Goal: Feedback & Contribution: Contribute content

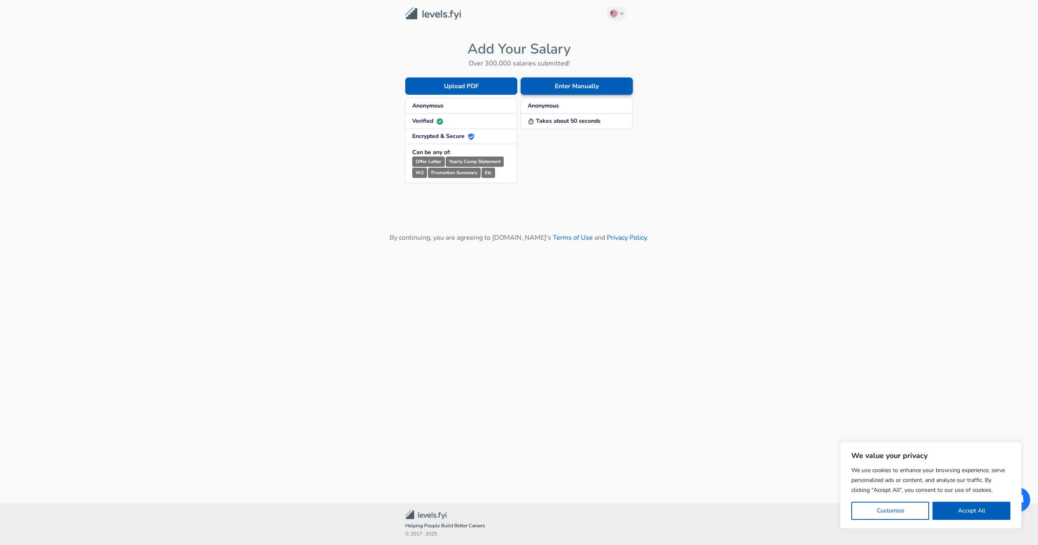
click at [565, 89] on button "Enter Manually" at bounding box center [577, 85] width 112 height 17
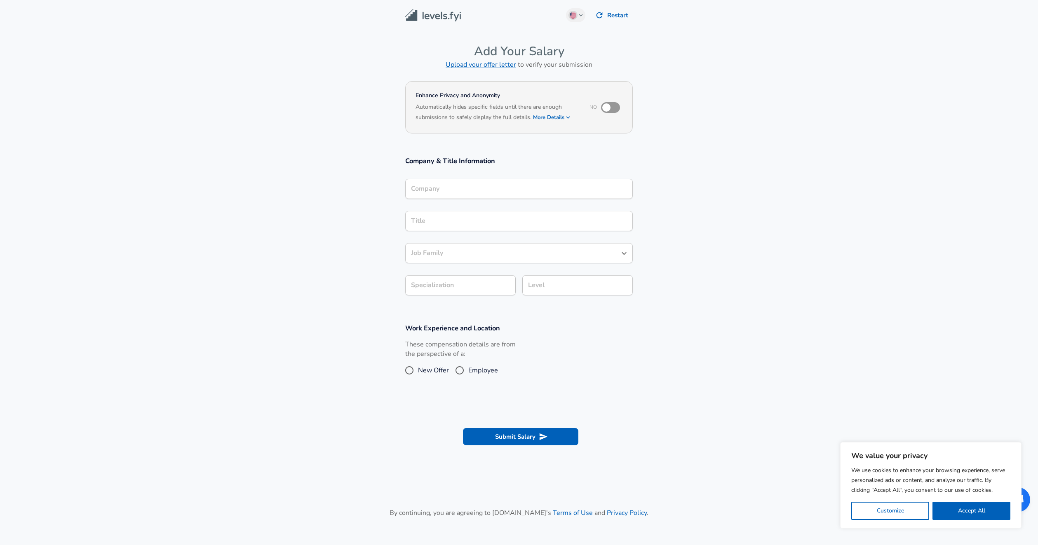
click at [538, 191] on div "Company" at bounding box center [519, 189] width 228 height 20
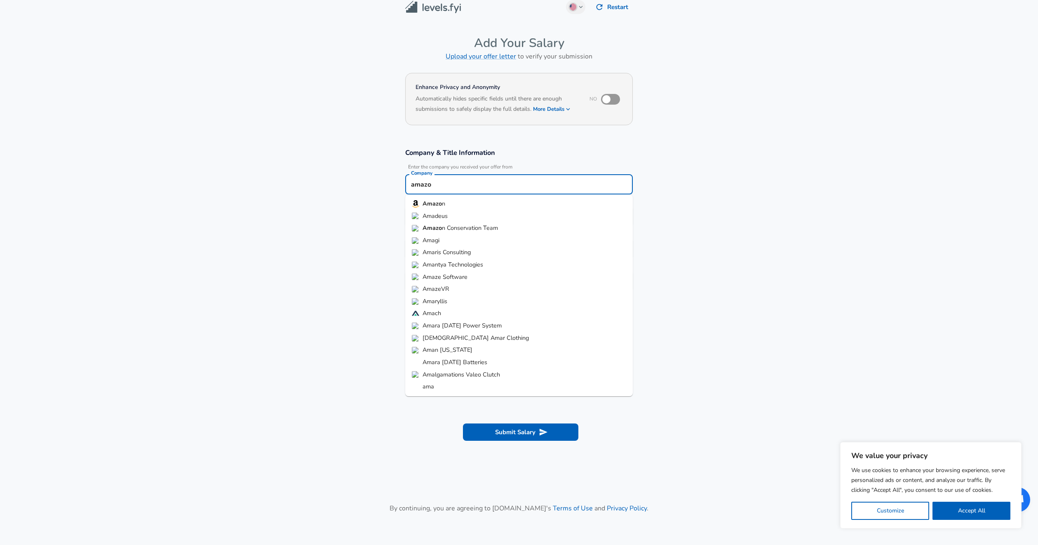
type input "amazon"
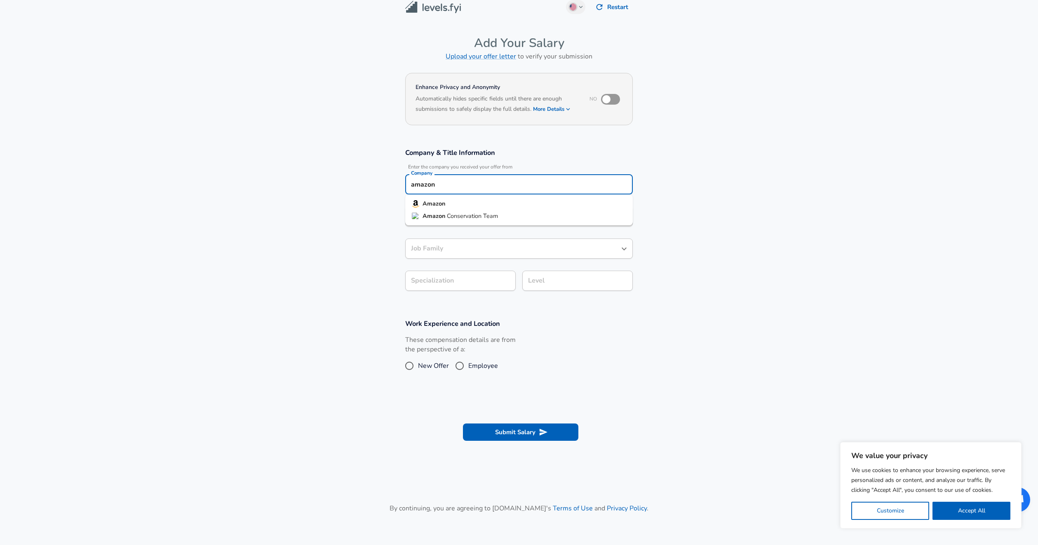
click at [463, 424] on button "Submit Salary" at bounding box center [520, 432] width 115 height 17
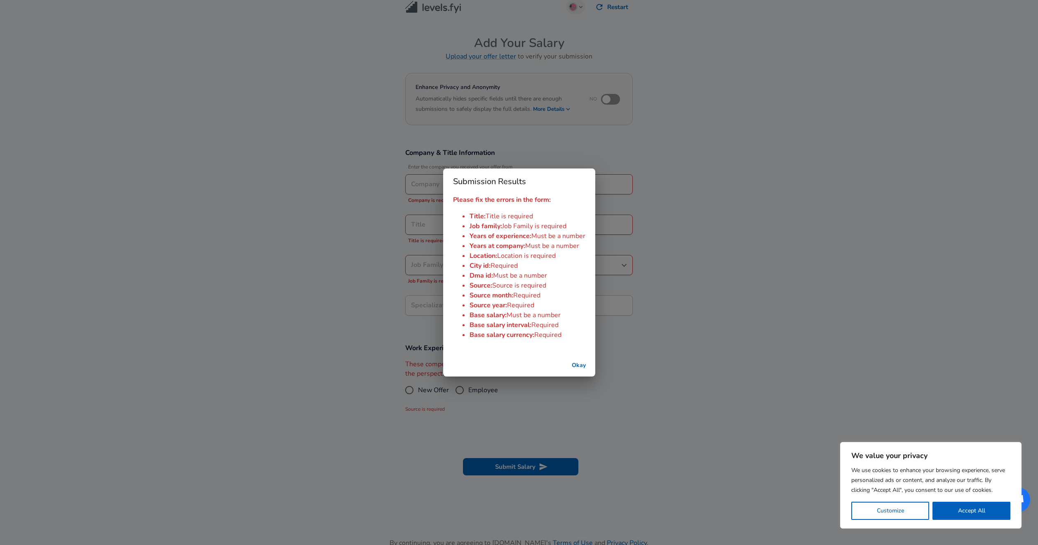
click at [581, 366] on button "Okay" at bounding box center [579, 365] width 26 height 15
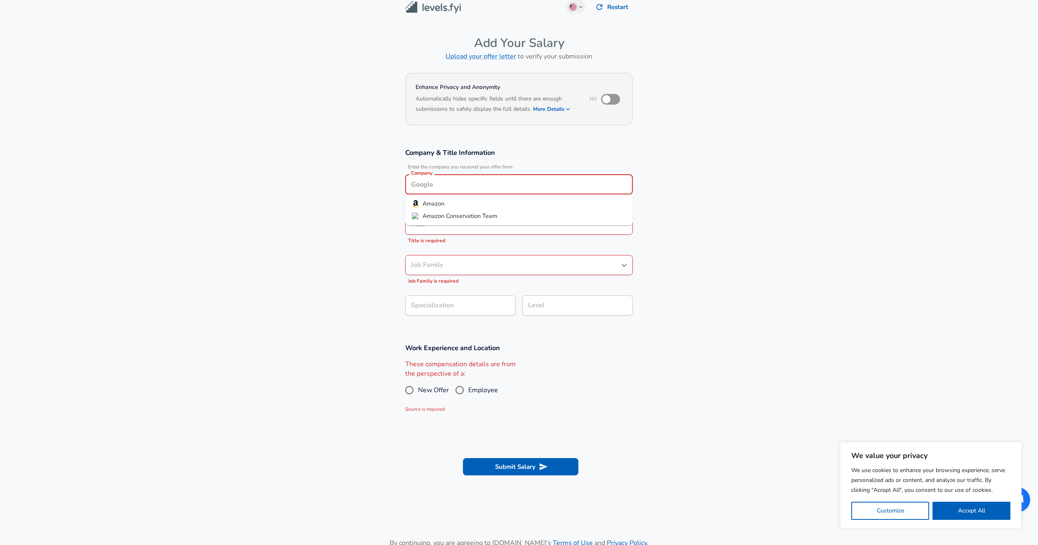
click at [492, 188] on input "Company" at bounding box center [519, 184] width 220 height 13
click at [483, 202] on li "Amazon" at bounding box center [519, 204] width 228 height 12
type input "Amazon"
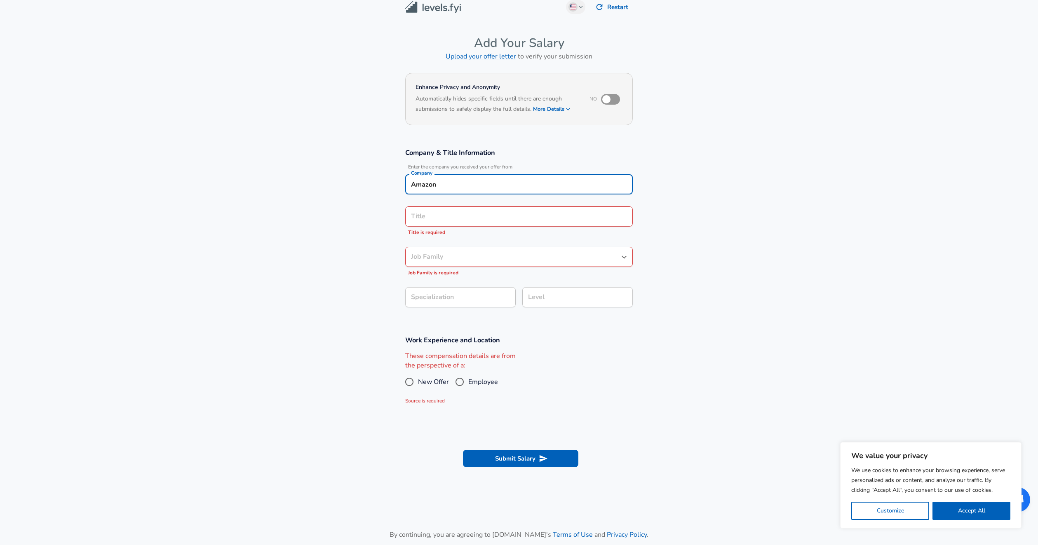
click at [484, 220] on input "Title" at bounding box center [519, 216] width 220 height 13
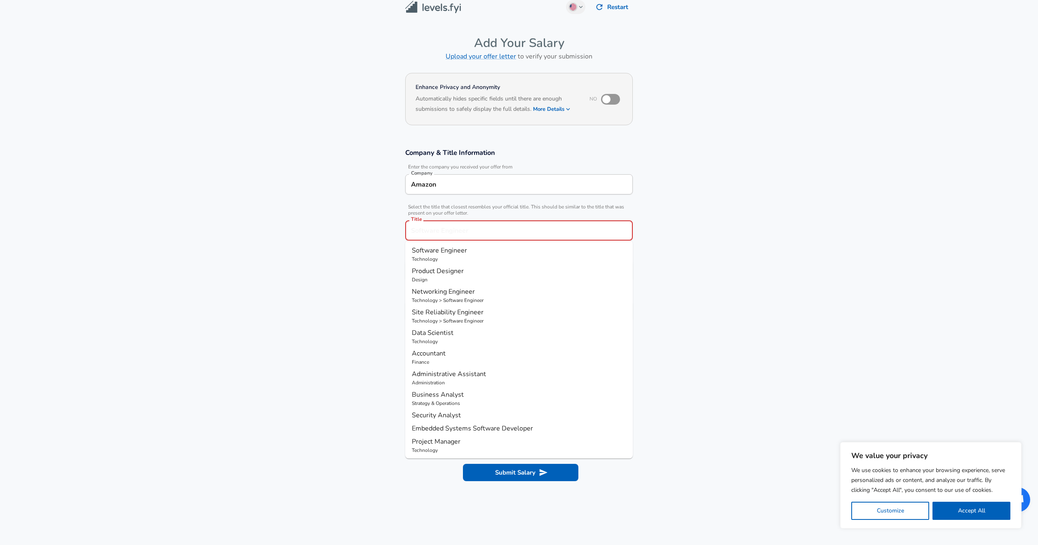
scroll to position [25, 0]
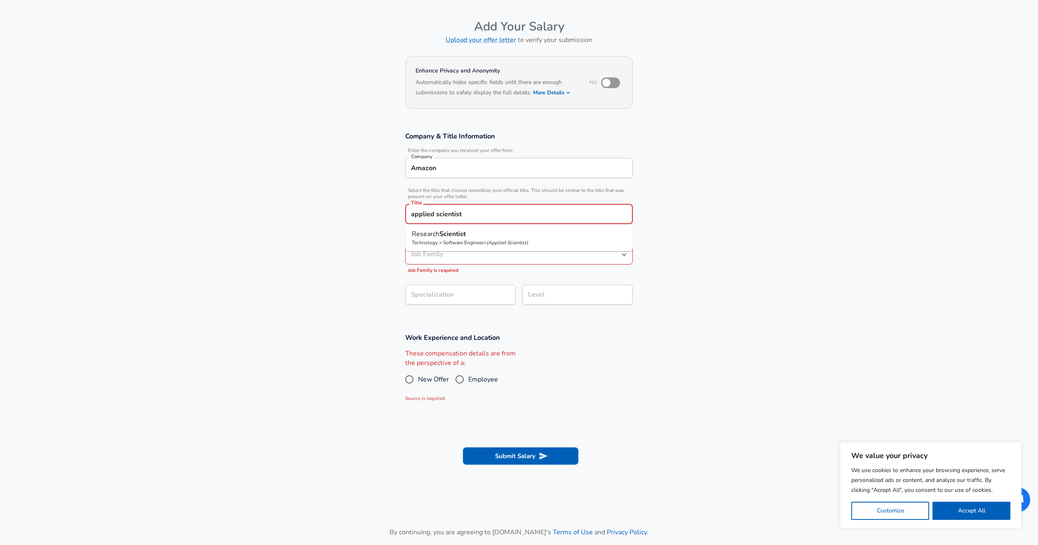
click at [485, 238] on p "Research Scientist" at bounding box center [519, 234] width 214 height 10
type input "Research Scientist"
type input "Research"
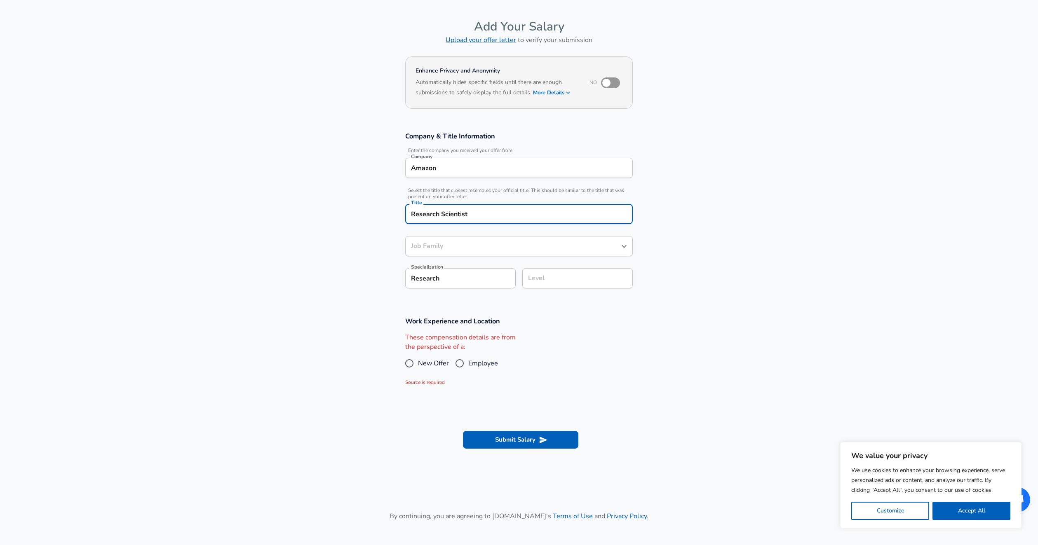
type input "Software Engineer"
type input "Research Scientist"
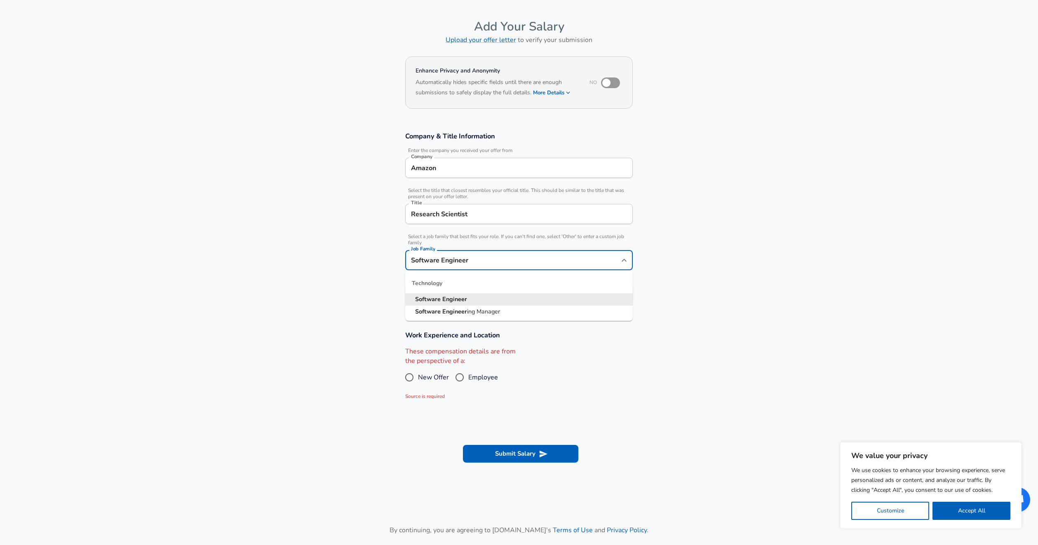
scroll to position [41, 0]
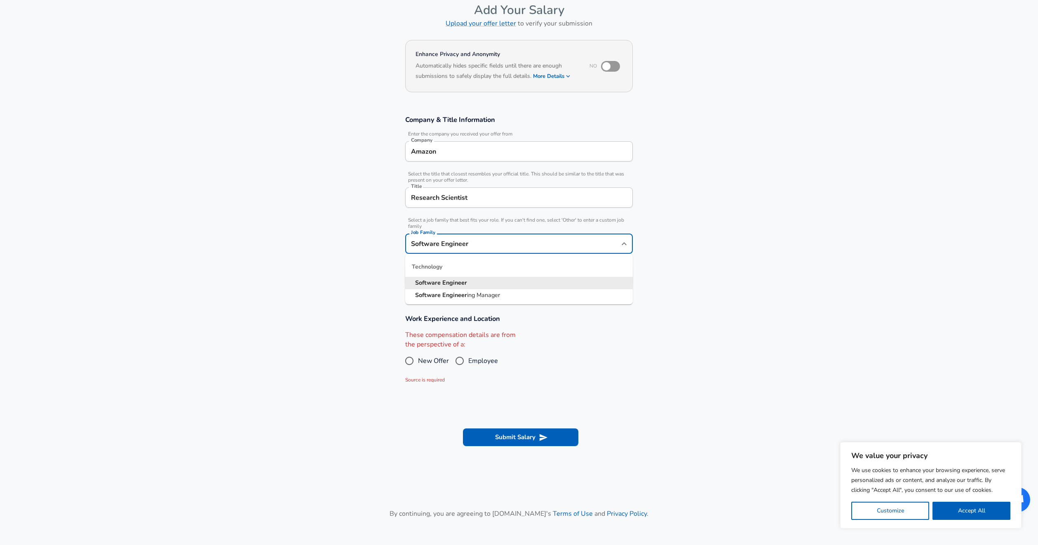
click at [484, 247] on input "Software Engineer" at bounding box center [513, 243] width 208 height 13
click at [334, 262] on section "Company & Title Information Enter the company you received your offer from Comp…" at bounding box center [519, 205] width 1038 height 199
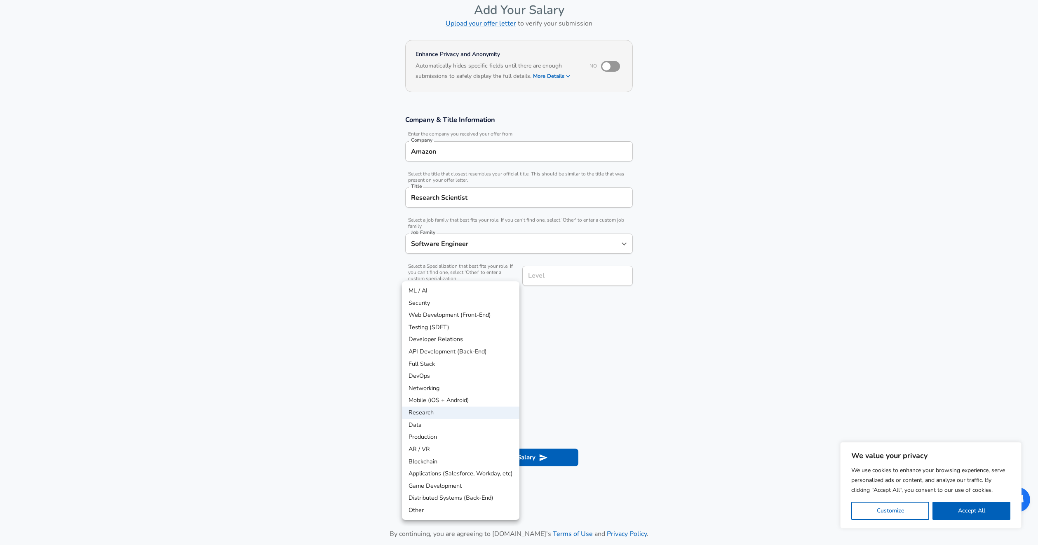
scroll to position [66, 0]
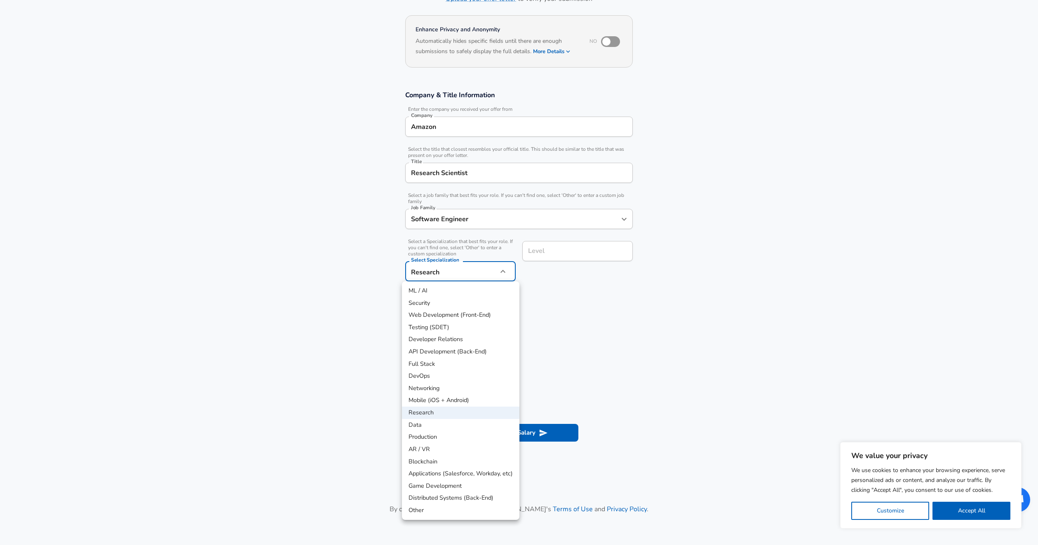
click at [435, 280] on body "We value your privacy We use cookies to enhance your browsing experience, serve…" at bounding box center [519, 206] width 1038 height 545
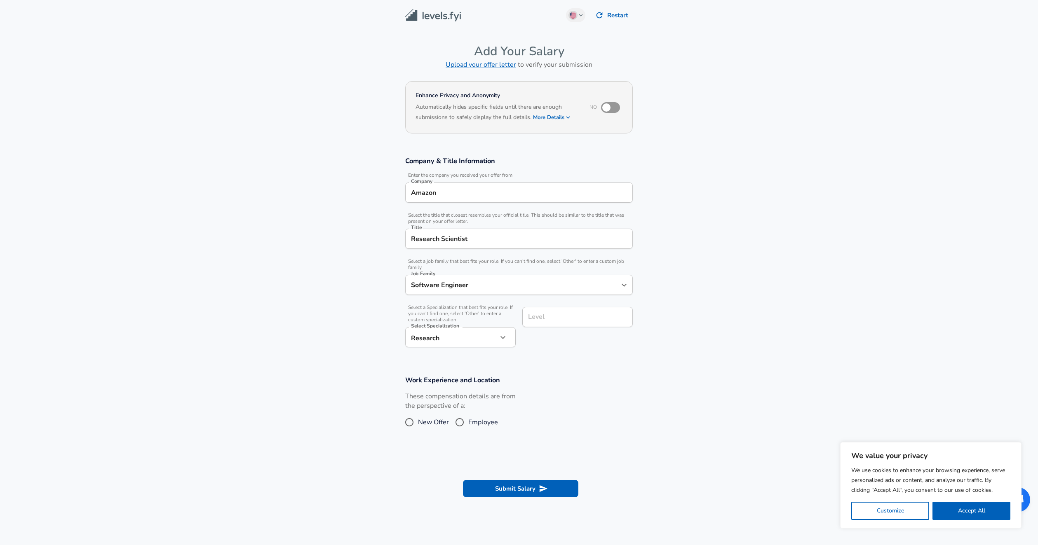
click at [550, 321] on input "Level" at bounding box center [577, 317] width 103 height 13
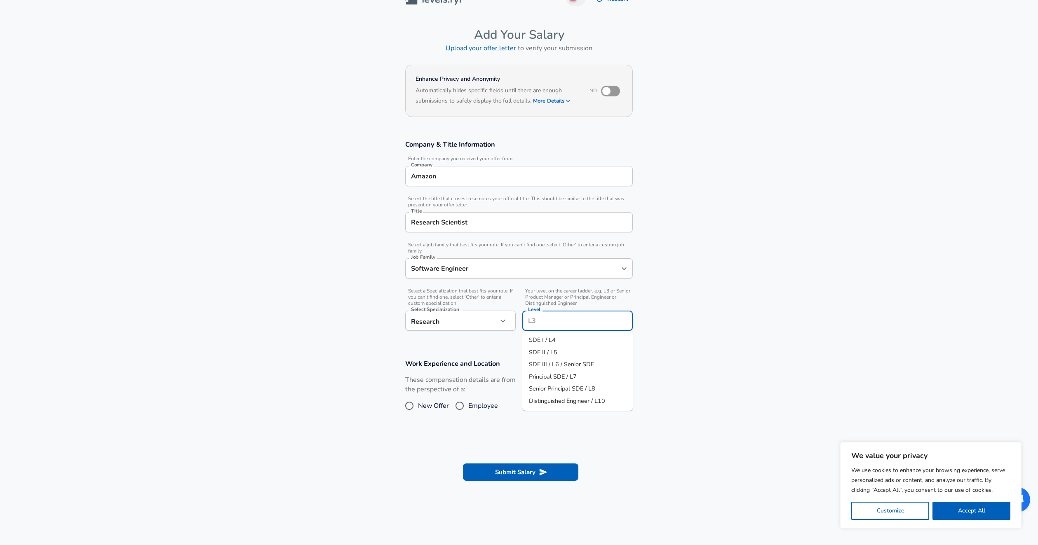
click at [559, 353] on li "SDE II / L5" at bounding box center [577, 353] width 110 height 12
click at [566, 323] on input "Level" at bounding box center [577, 321] width 103 height 13
click at [662, 333] on section "Company & Title Information Enter the company you received your offer from Comp…" at bounding box center [519, 239] width 1038 height 219
click at [461, 408] on input "Employee" at bounding box center [459, 405] width 17 height 13
radio input "true"
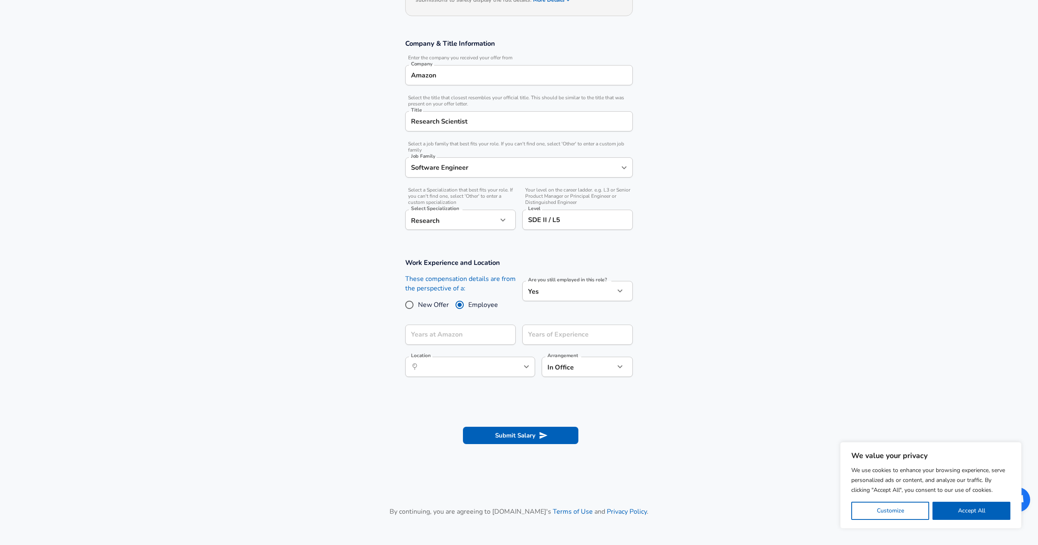
scroll to position [130, 0]
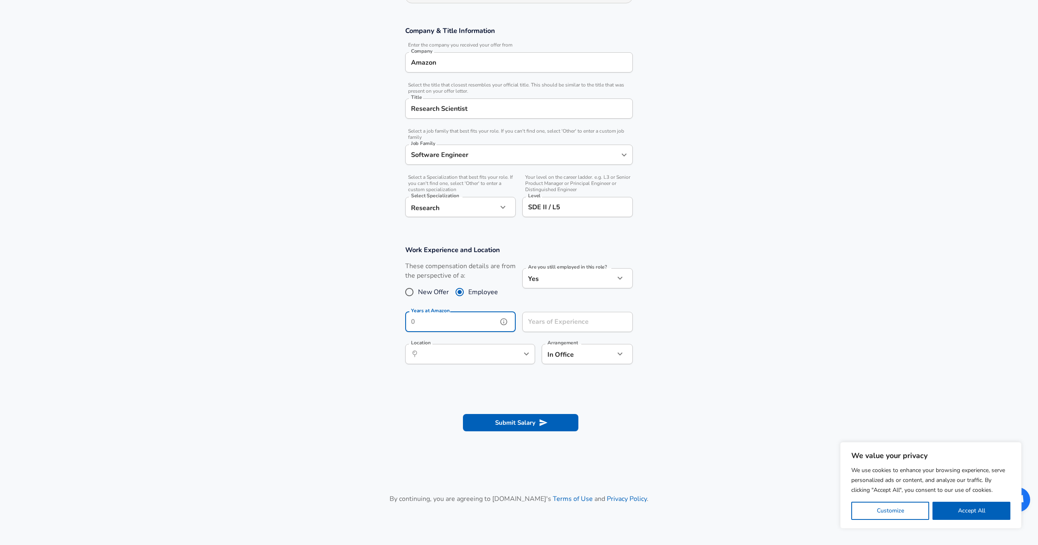
click at [474, 329] on input "Years at Amazon" at bounding box center [451, 322] width 92 height 20
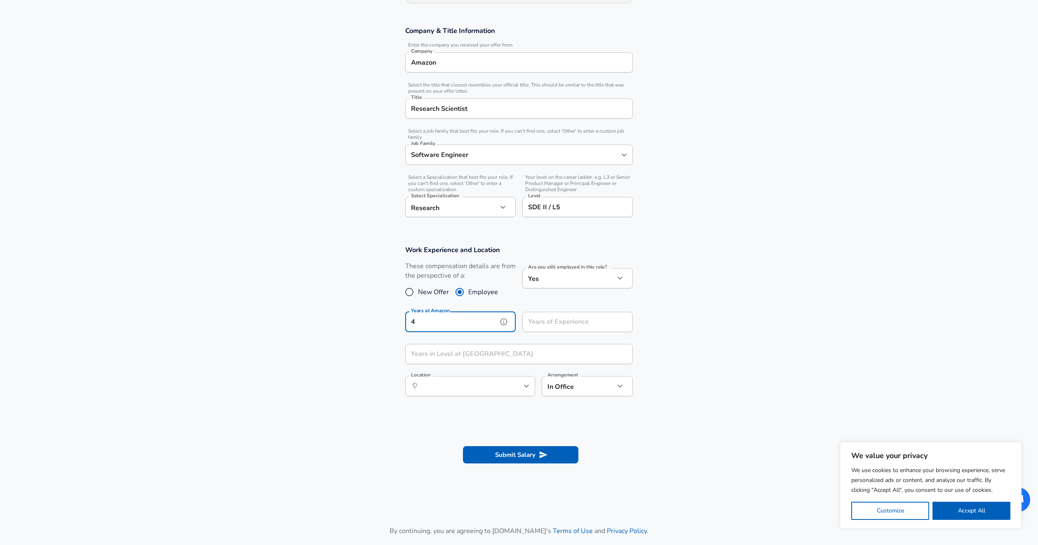
type input "4"
click at [588, 332] on input "Years of Experience" at bounding box center [568, 322] width 92 height 20
click at [540, 324] on input "Years of Experience" at bounding box center [568, 322] width 92 height 20
type input "5"
click at [535, 360] on input "Years in Level at Amazon" at bounding box center [509, 354] width 209 height 20
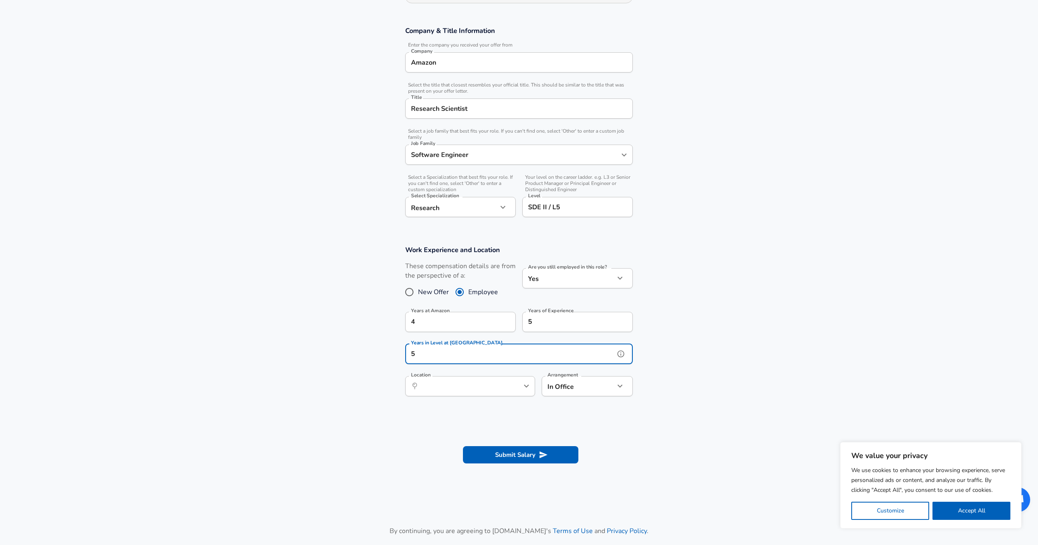
click at [526, 395] on div "​ Location" at bounding box center [470, 386] width 130 height 20
type input "5"
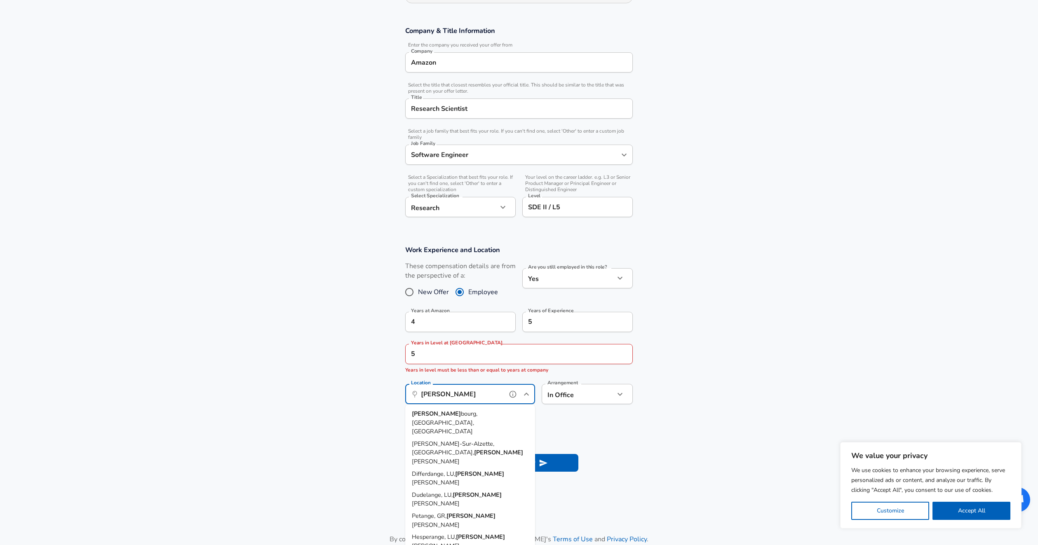
click at [462, 414] on span "bourg, LU, Luxembourg" at bounding box center [445, 423] width 66 height 26
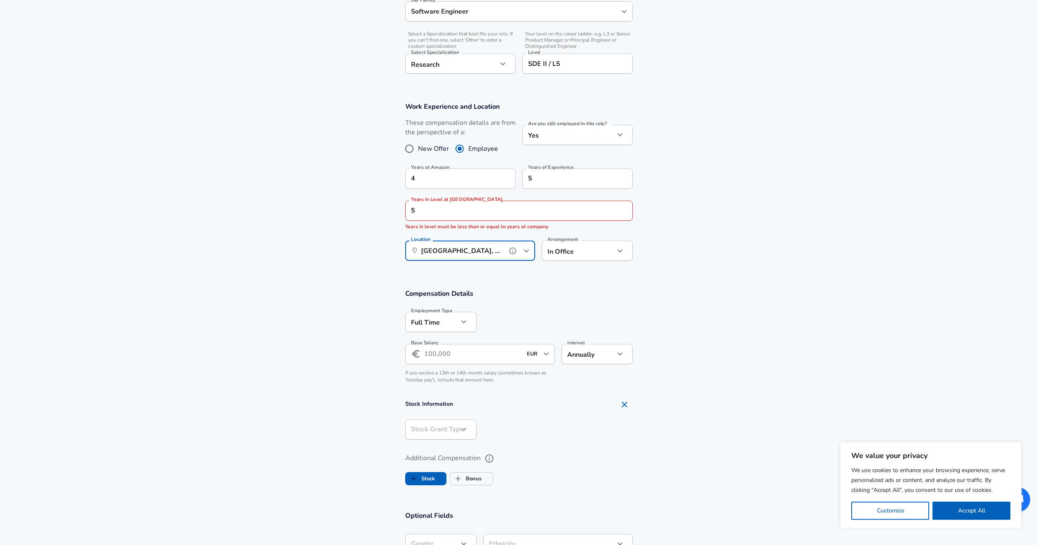
scroll to position [301, 0]
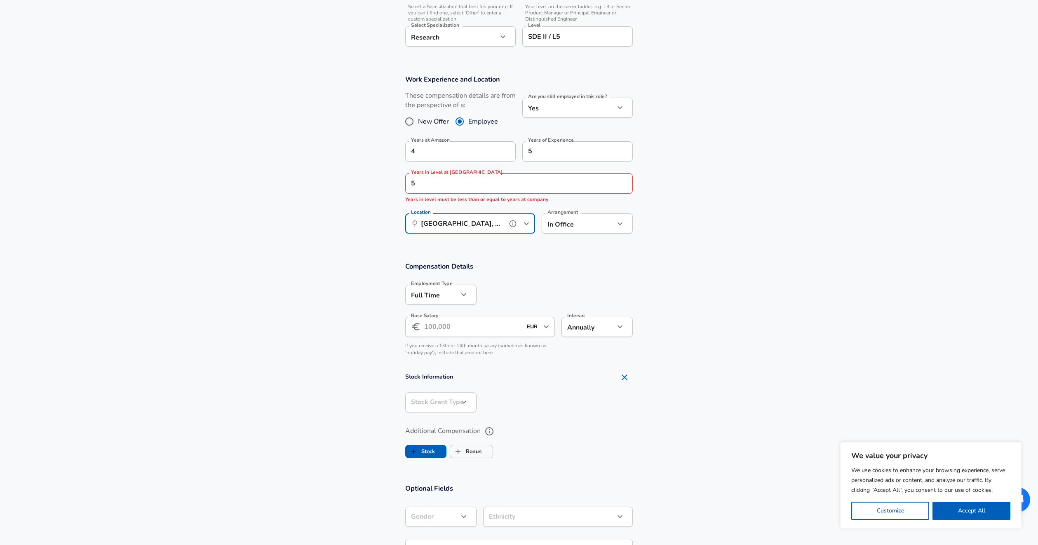
type input "Luxembourg, LU, Luxembourg"
click at [441, 323] on input "Base Salary" at bounding box center [473, 327] width 98 height 20
type input "120.000"
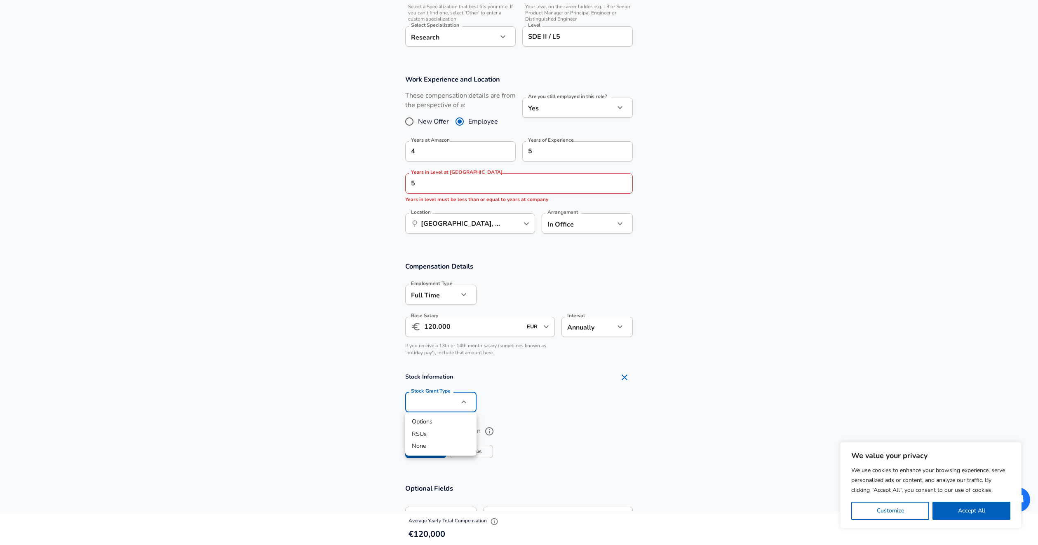
click at [441, 428] on li "RSUs" at bounding box center [440, 434] width 71 height 12
type input "stock"
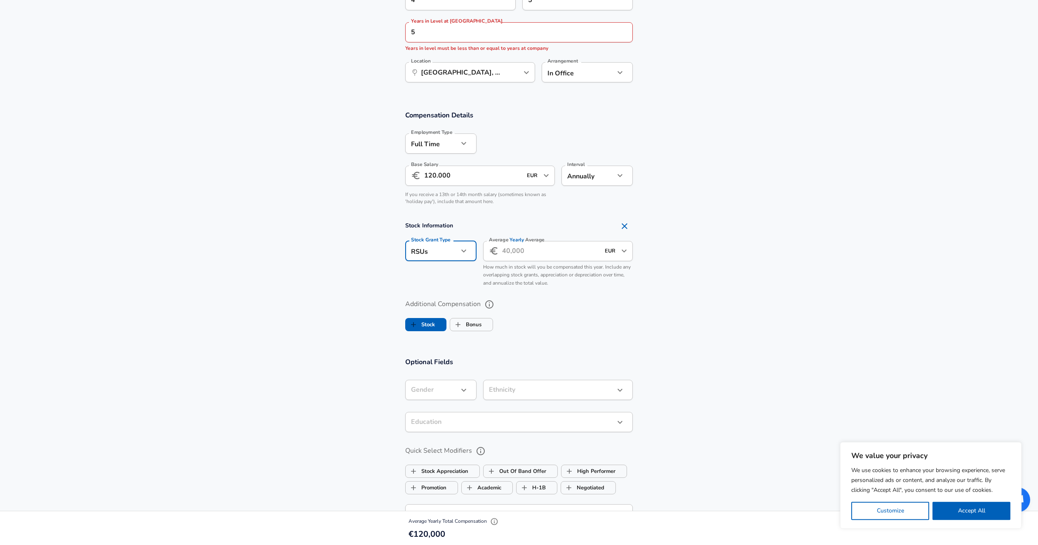
scroll to position [415, 0]
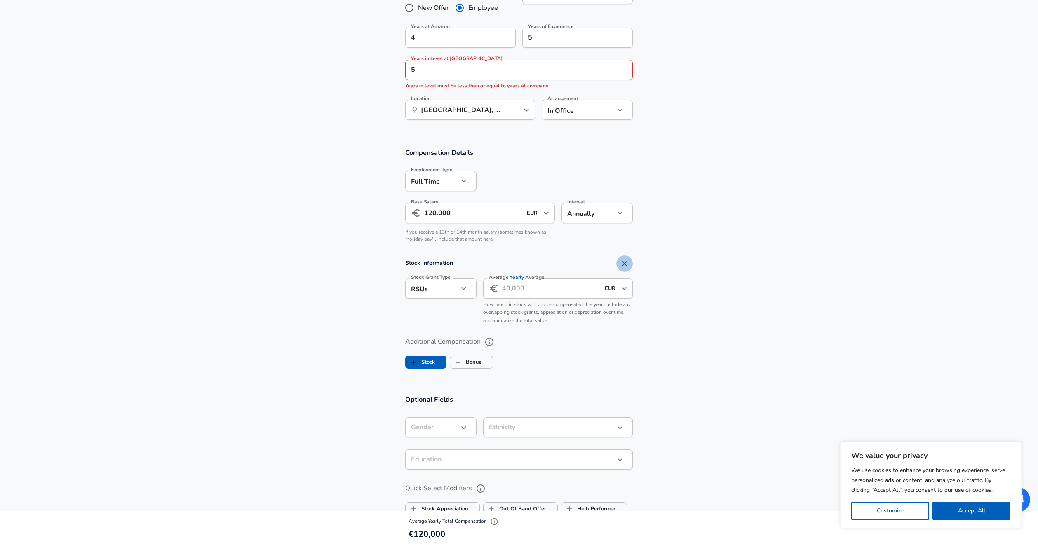
click at [629, 267] on icon "Remove Section" at bounding box center [625, 264] width 10 height 10
checkbox input "false"
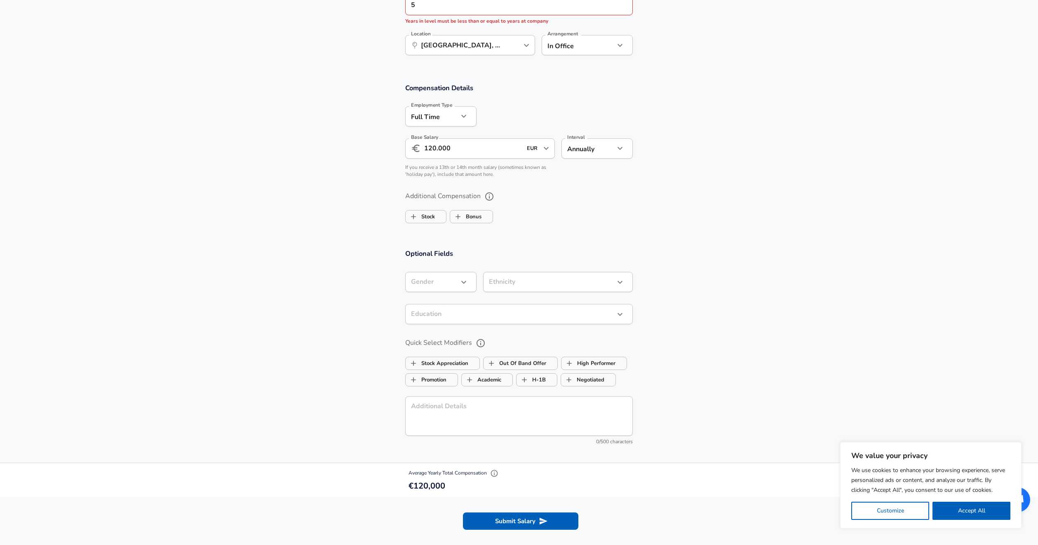
scroll to position [585, 0]
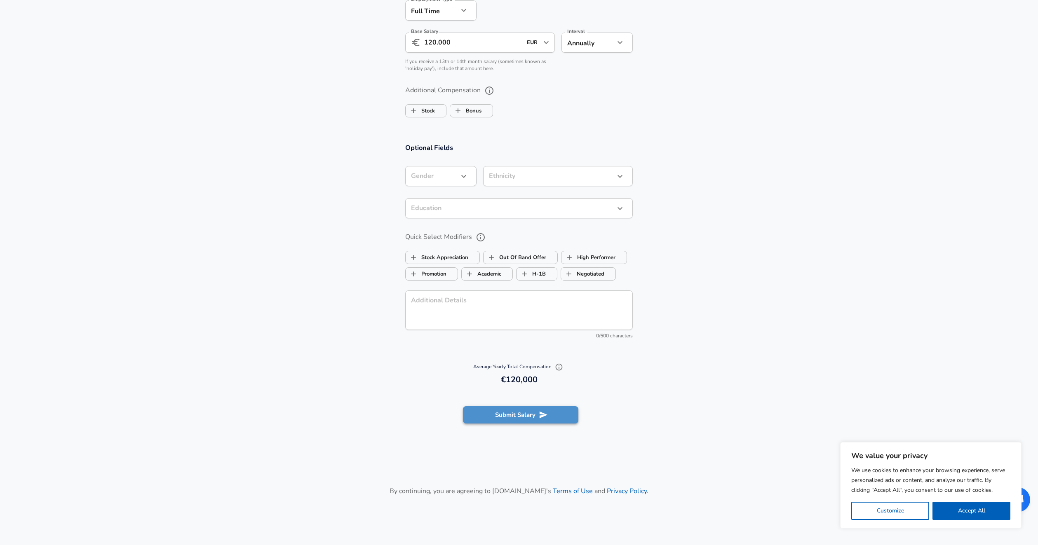
click at [516, 423] on button "Submit Salary" at bounding box center [520, 414] width 115 height 17
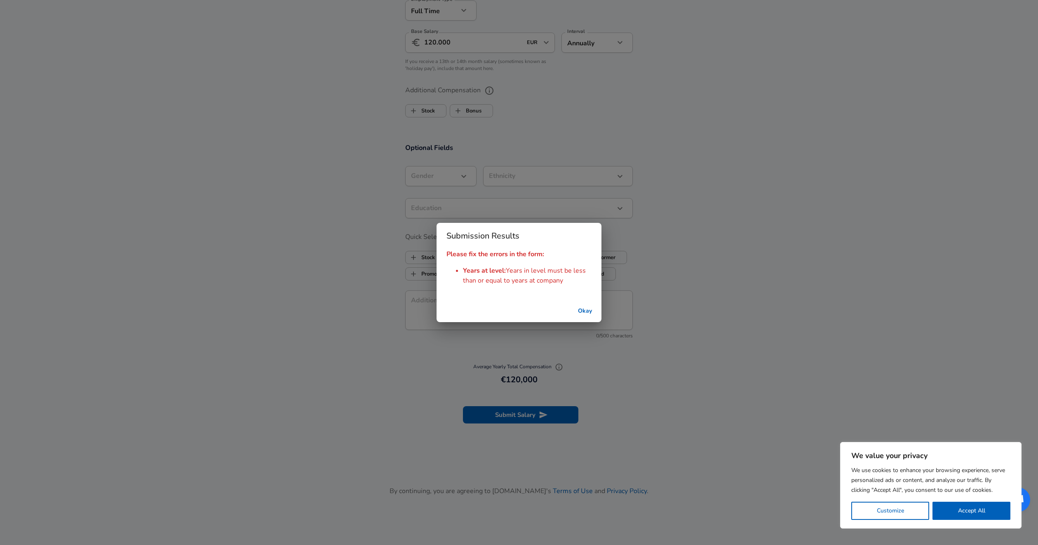
click at [581, 312] on button "Okay" at bounding box center [585, 311] width 26 height 15
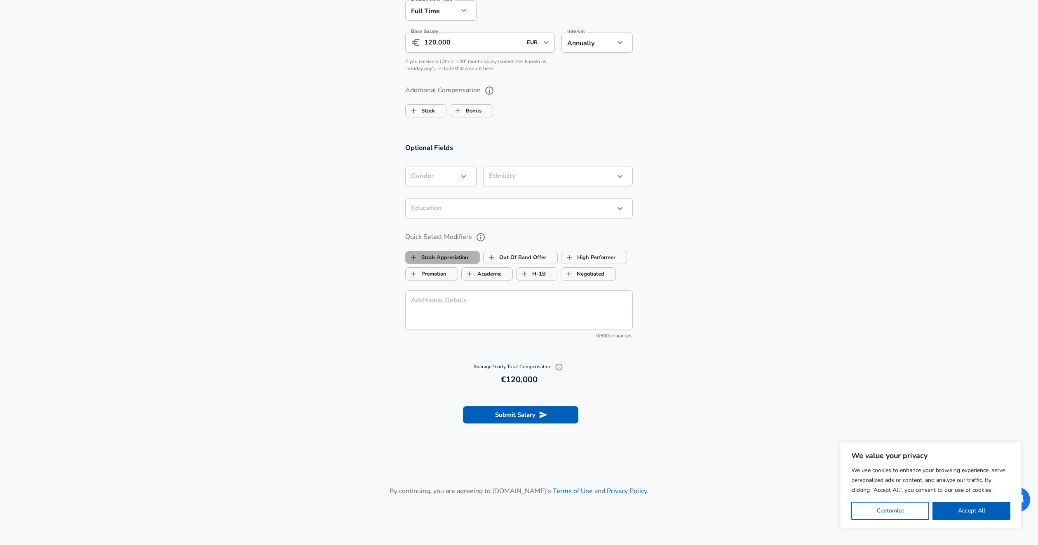
click at [445, 263] on label "Stock Appreciation" at bounding box center [437, 258] width 63 height 16
checkbox input "true"
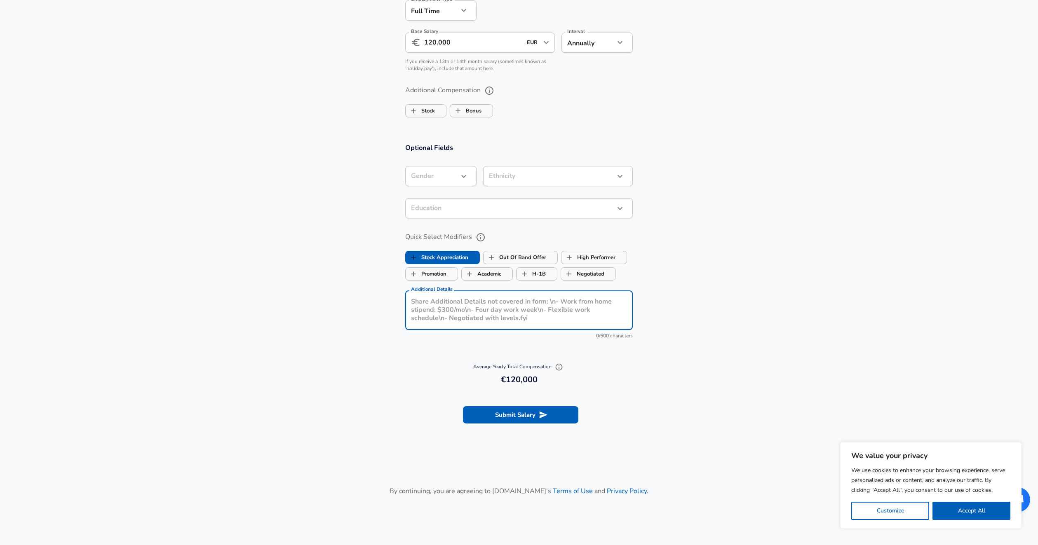
click at [497, 314] on textarea "Additional Details" at bounding box center [519, 311] width 216 height 26
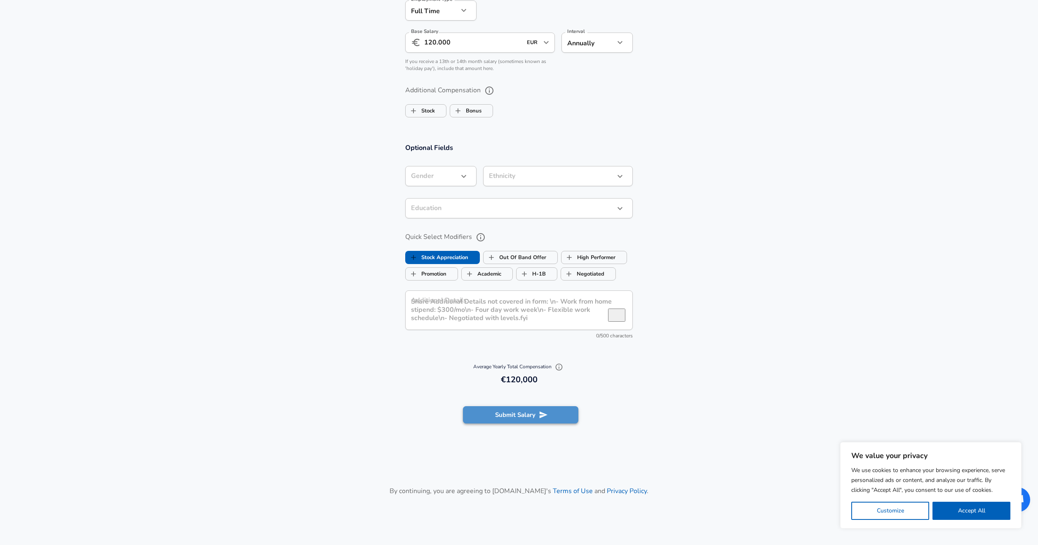
click at [515, 412] on button "Submit Salary" at bounding box center [520, 414] width 115 height 17
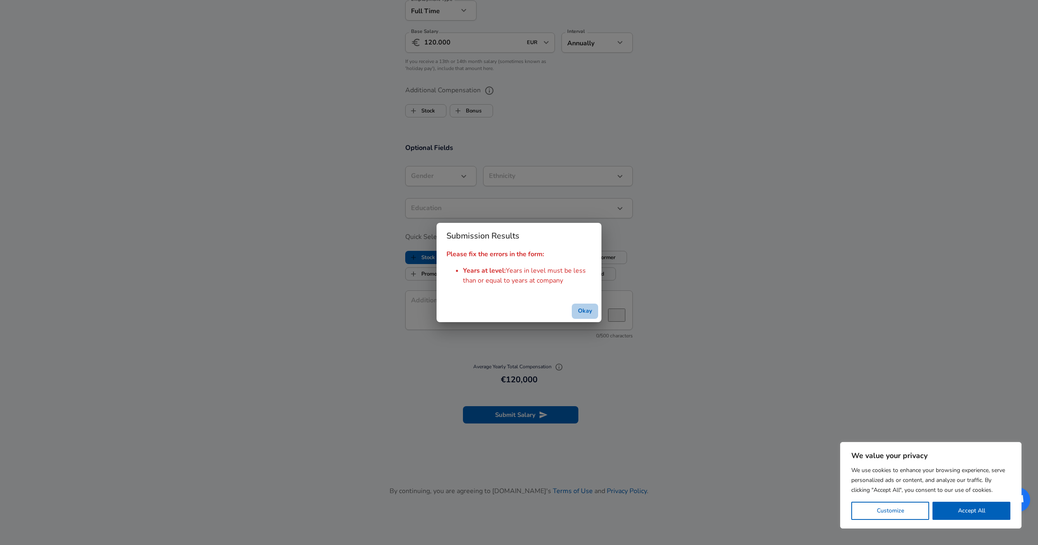
click at [579, 313] on button "Okay" at bounding box center [585, 311] width 26 height 15
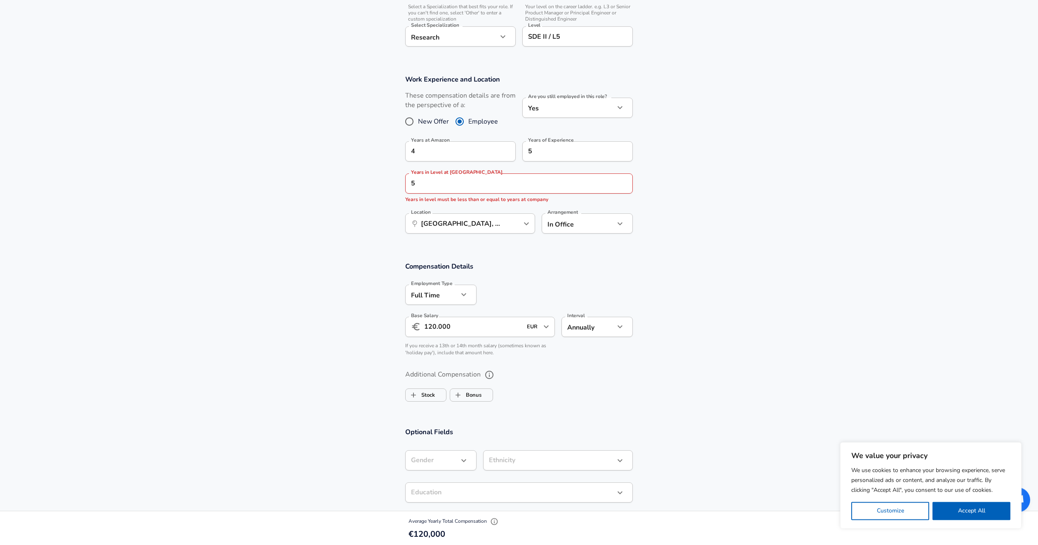
scroll to position [244, 0]
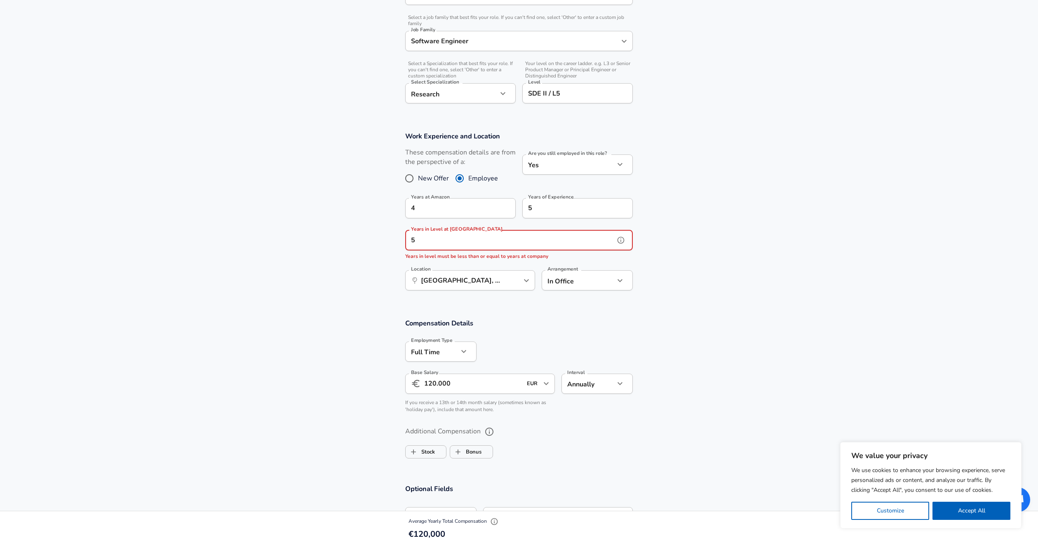
click at [470, 235] on input "5" at bounding box center [509, 240] width 209 height 20
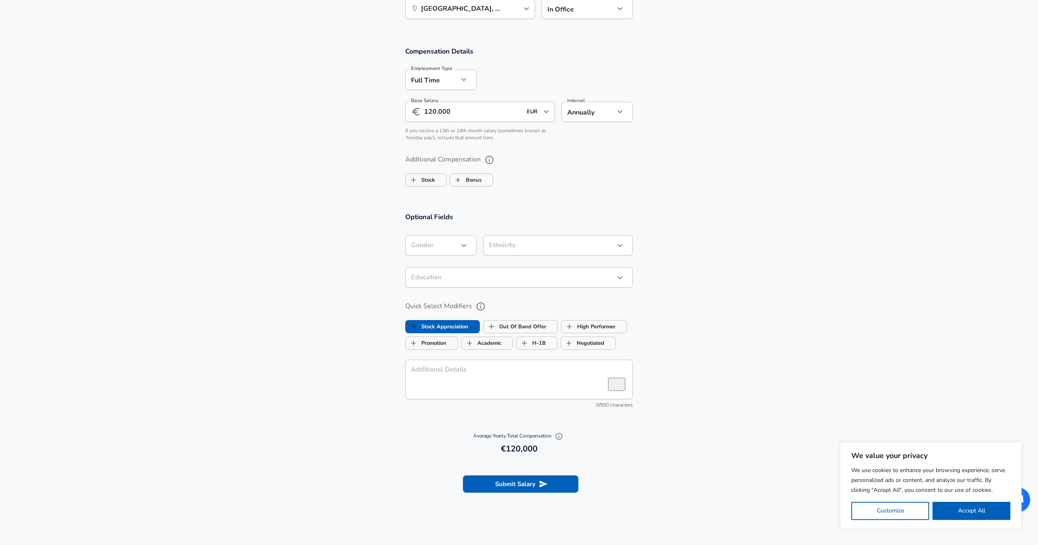
scroll to position [528, 0]
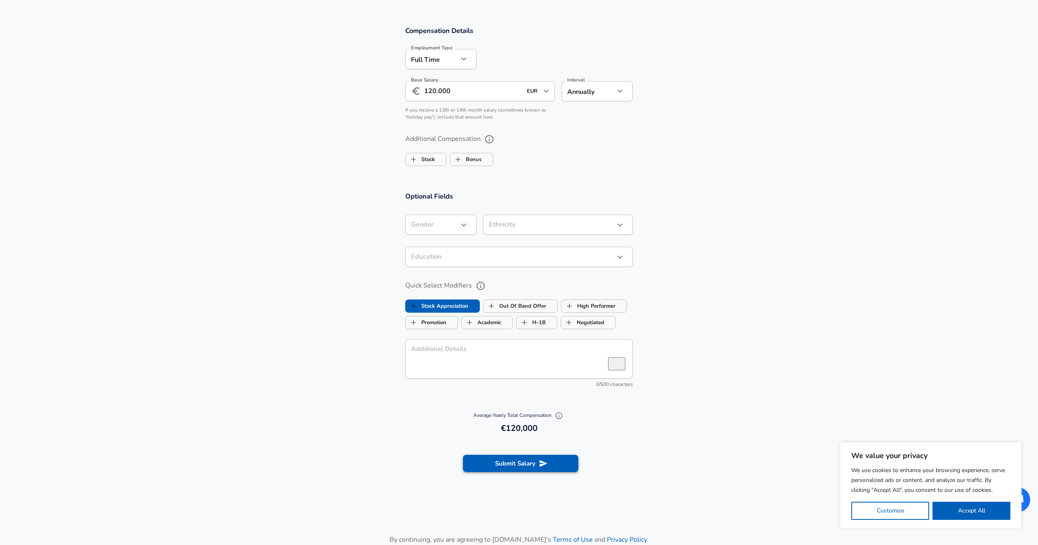
type input "4"
click at [495, 465] on button "Submit Salary" at bounding box center [520, 463] width 115 height 17
